Goal: Information Seeking & Learning: Learn about a topic

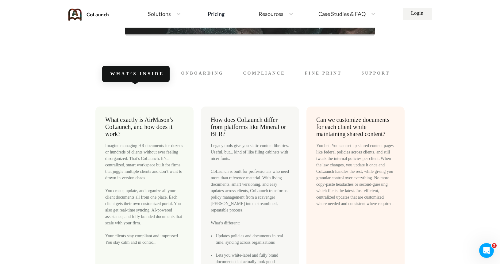
scroll to position [2685, 0]
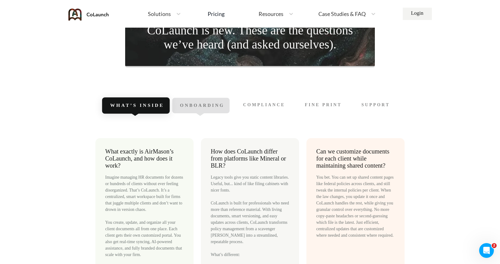
click at [208, 107] on span "Onboarding" at bounding box center [202, 105] width 45 height 5
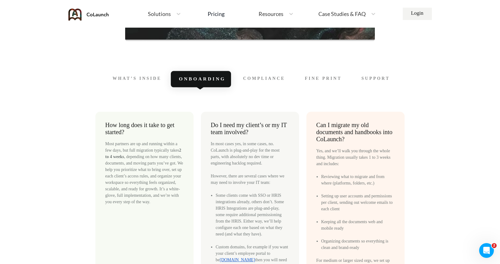
scroll to position [2724, 0]
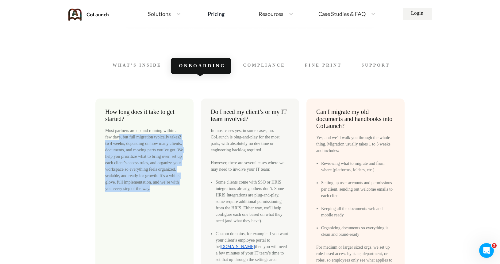
drag, startPoint x: 122, startPoint y: 134, endPoint x: 130, endPoint y: 197, distance: 63.1
click at [130, 192] on div "Most partners are up and running within a few days, but full migration typicall…" at bounding box center [144, 159] width 79 height 64
click at [142, 192] on div "Most partners are up and running within a few days, but full migration typicall…" at bounding box center [144, 159] width 79 height 64
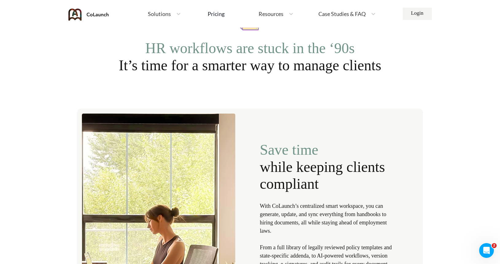
scroll to position [0, 0]
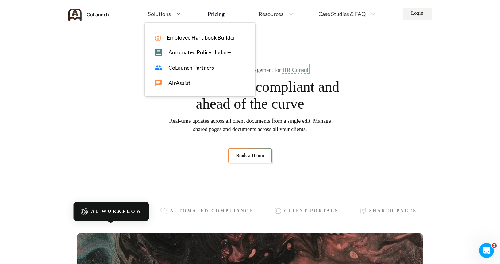
click at [164, 14] on span "Solutions" at bounding box center [159, 14] width 23 height 6
click at [185, 38] on span "Employee Handbook Builder" at bounding box center [201, 37] width 68 height 6
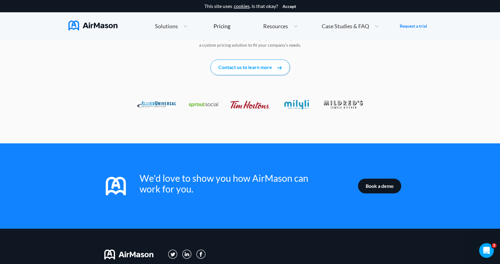
scroll to position [1014, 0]
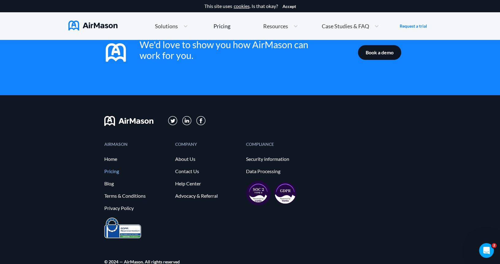
click at [117, 169] on link "Pricing" at bounding box center [136, 172] width 65 height 6
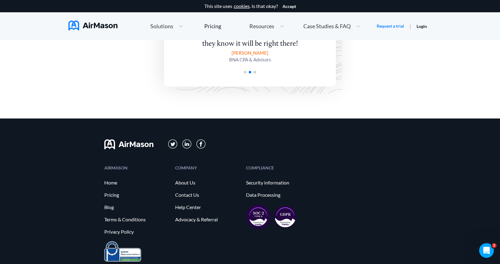
scroll to position [1512, 0]
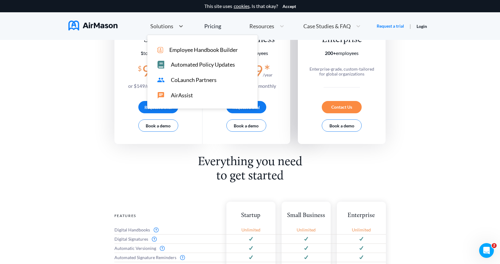
click at [174, 28] on div "Solutions" at bounding box center [161, 26] width 28 height 8
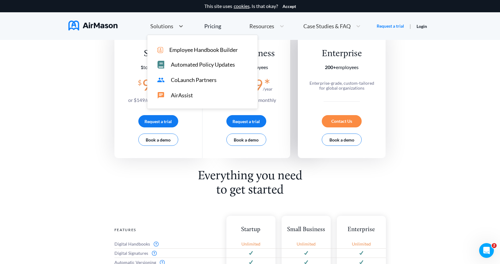
click at [190, 80] on span "CoLaunch Partners" at bounding box center [194, 80] width 46 height 6
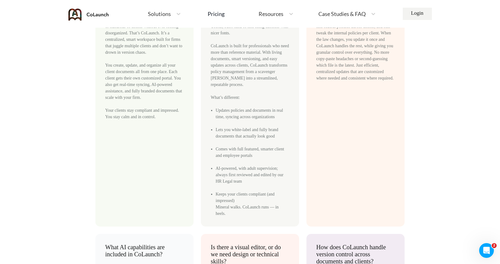
scroll to position [2785, 0]
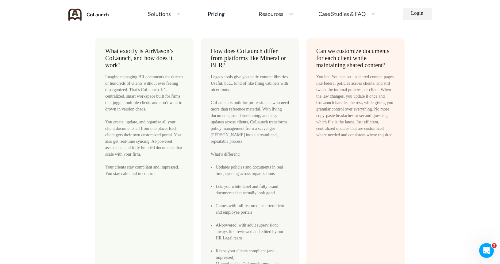
click at [157, 96] on div "Imagine managing HR documents for dozens or hundreds of clients without ever fe…" at bounding box center [144, 125] width 79 height 103
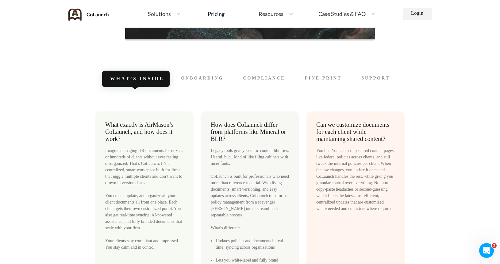
scroll to position [2647, 0]
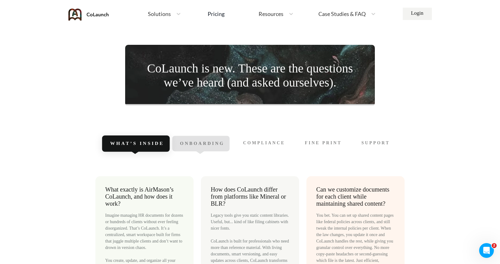
click at [197, 145] on span "Onboarding" at bounding box center [202, 143] width 45 height 5
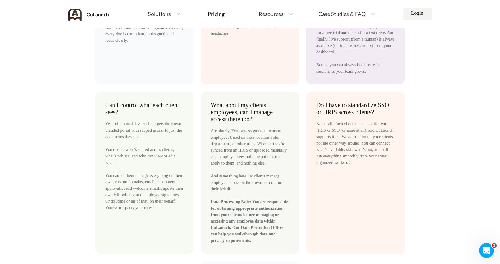
scroll to position [3036, 0]
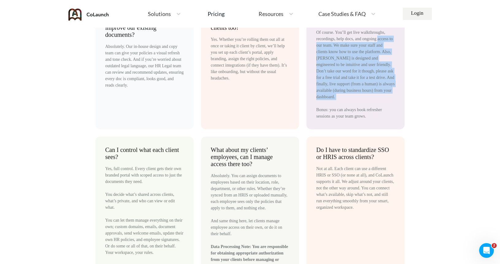
drag, startPoint x: 311, startPoint y: 55, endPoint x: 398, endPoint y: 124, distance: 111.2
click at [398, 124] on div "Is training included? Of course. You’ll get live walkthroughs, recordings, help…" at bounding box center [356, 68] width 98 height 122
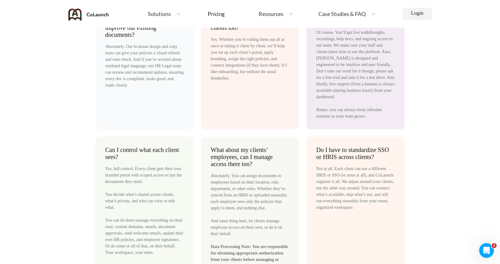
click at [395, 119] on div "Of course. You’ll get live walkthroughs, recordings, help docs, and ongoing acc…" at bounding box center [355, 74] width 79 height 90
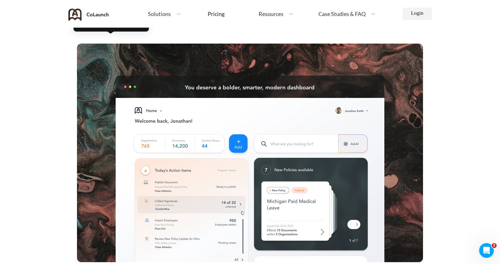
scroll to position [0, 0]
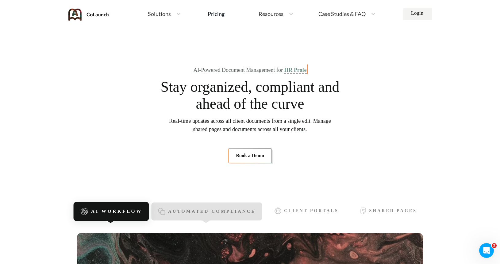
click at [220, 207] on div "Automated Compliance" at bounding box center [207, 212] width 111 height 18
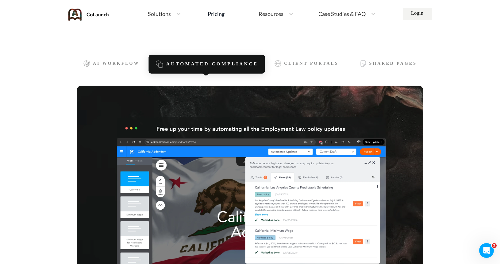
scroll to position [220, 0]
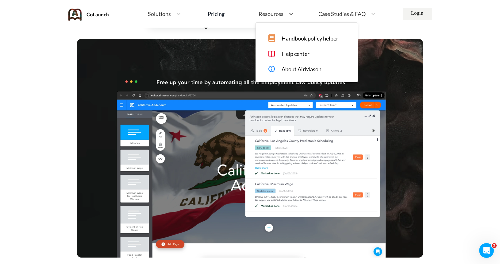
click at [284, 10] on div "Resources" at bounding box center [271, 14] width 30 height 8
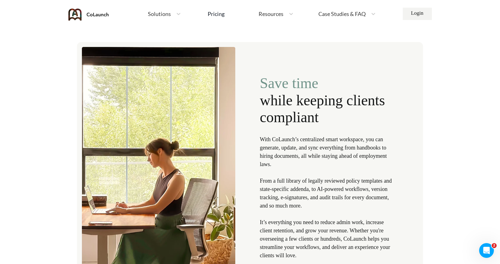
click at [355, 165] on p "With CoLaunch’s centralized smart workspace, you can generate, update, and sync…" at bounding box center [328, 197] width 136 height 124
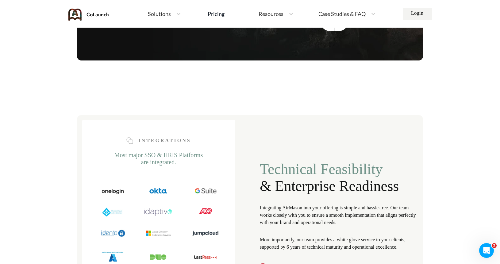
scroll to position [1323, 0]
